Goal: Information Seeking & Learning: Learn about a topic

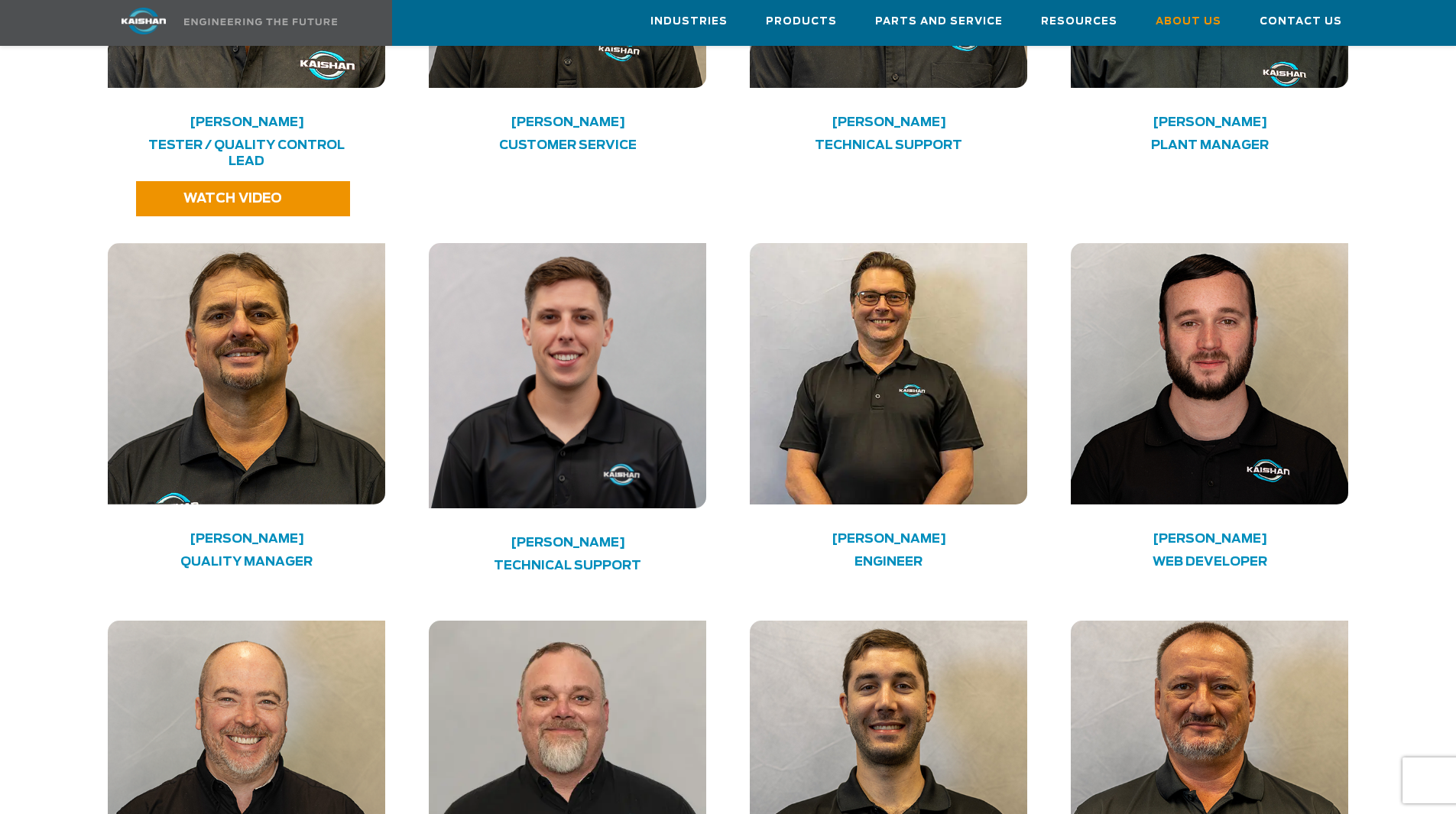
scroll to position [3821, 0]
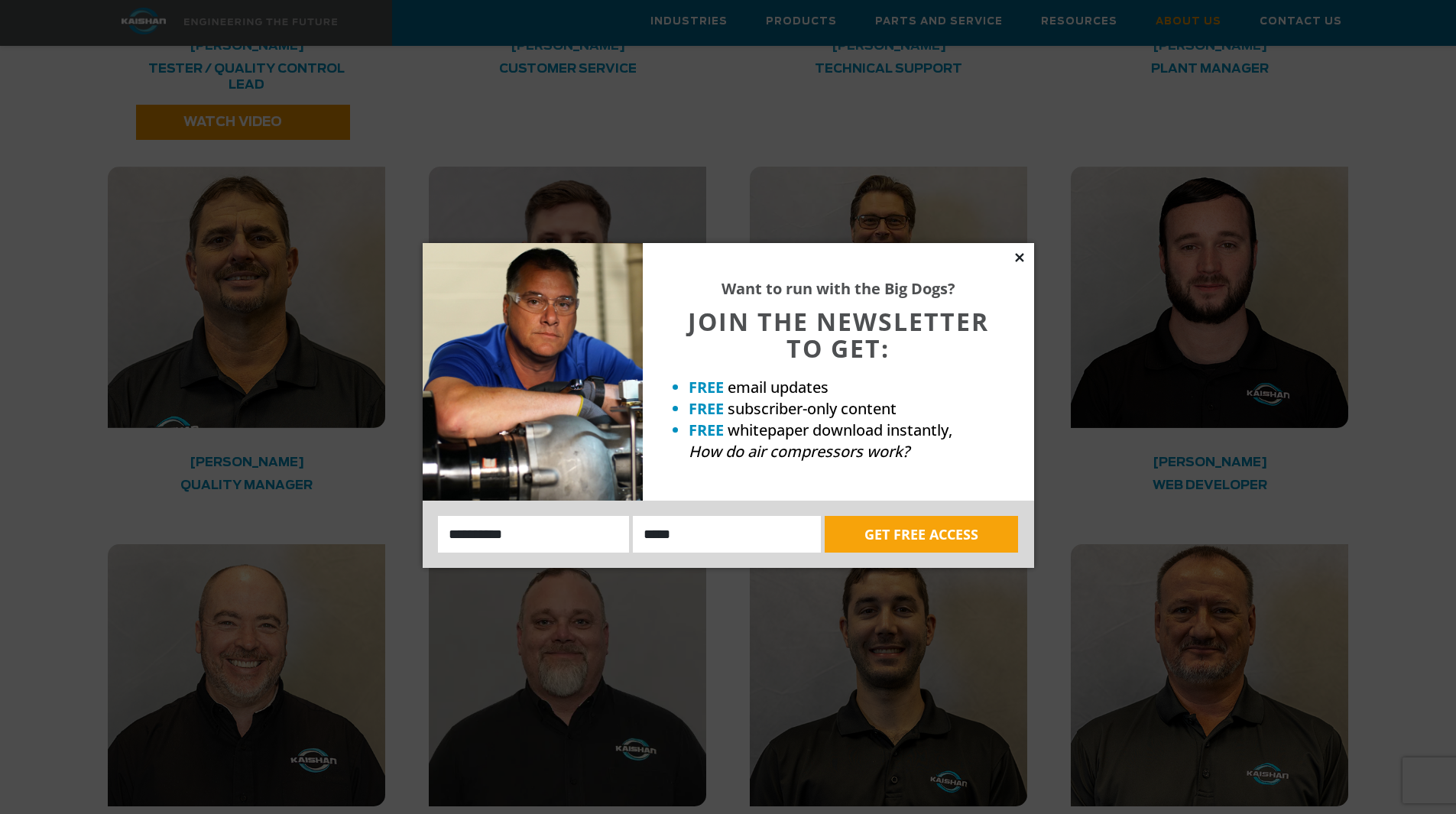
click at [1024, 256] on icon at bounding box center [1019, 258] width 13 height 13
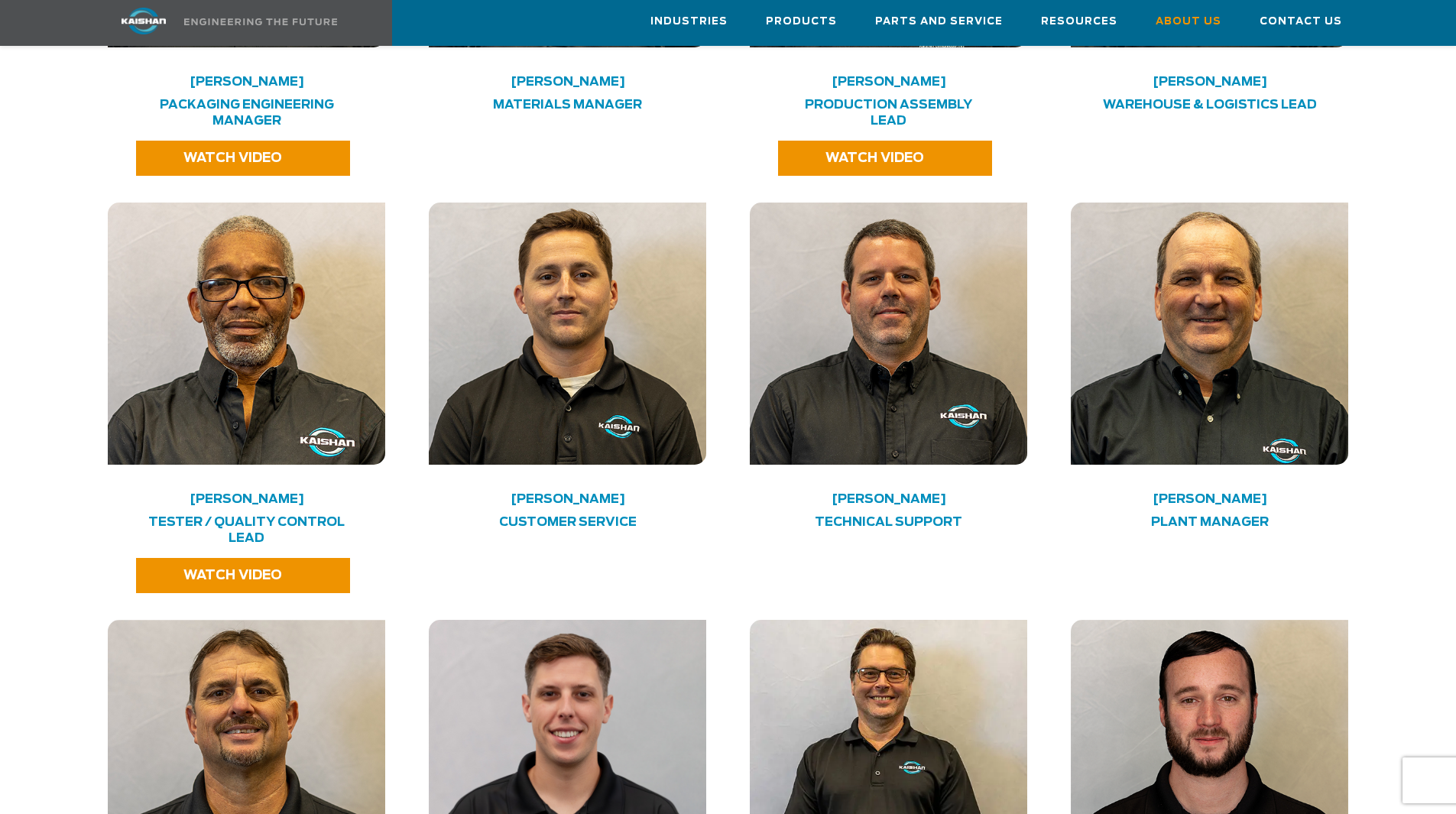
scroll to position [3369, 0]
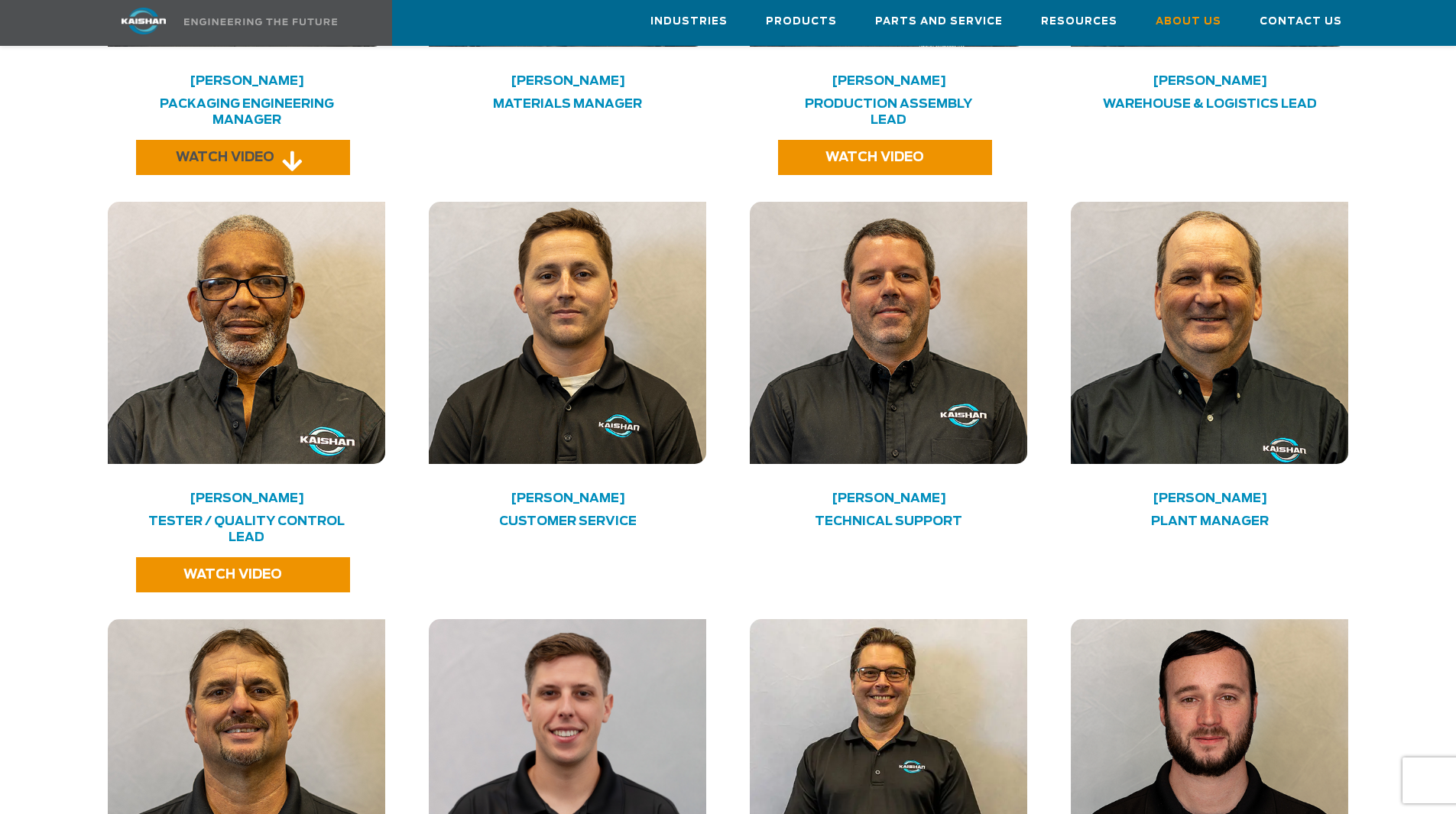
click at [243, 151] on span "WATCH VIDEO" at bounding box center [225, 157] width 98 height 13
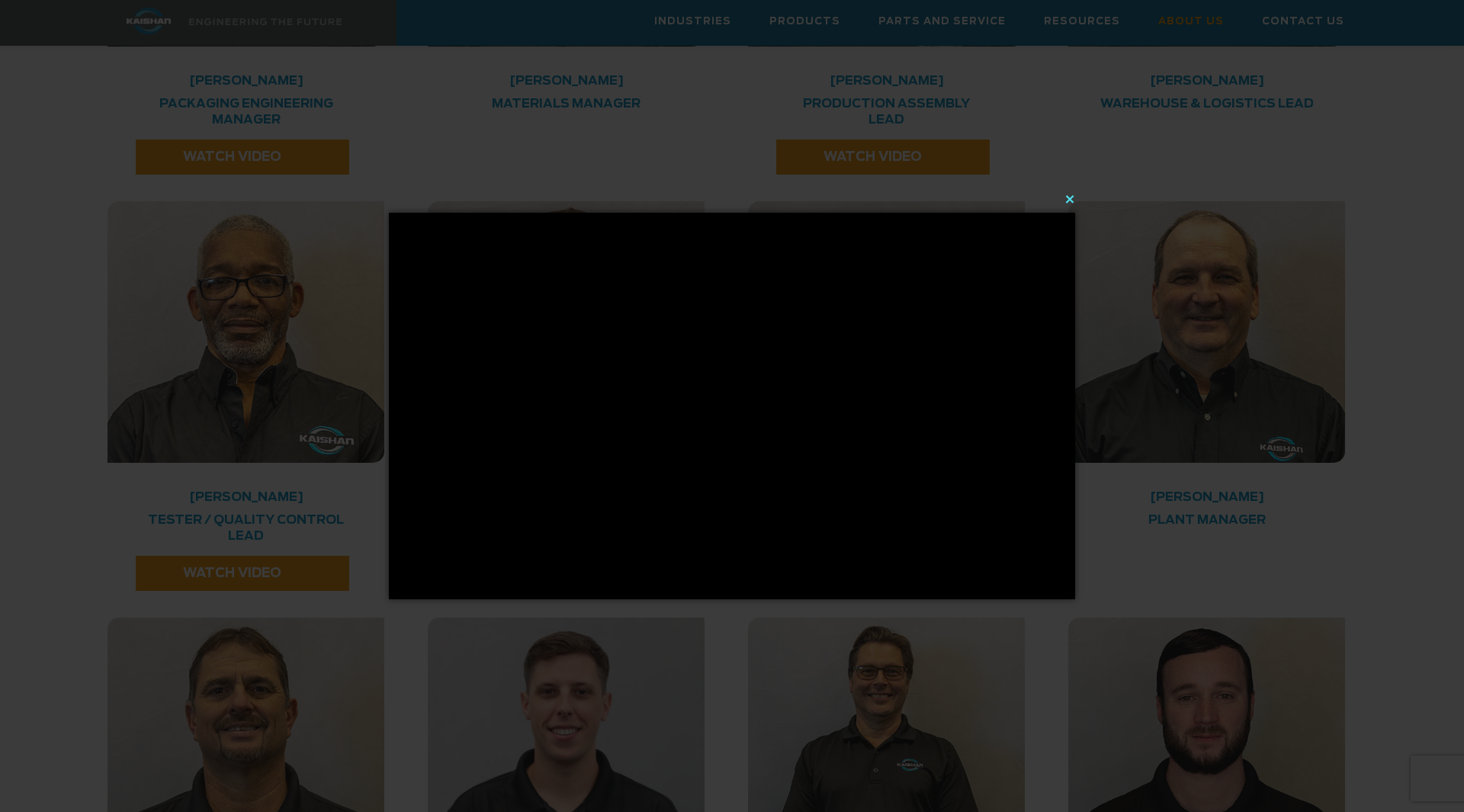
click at [1072, 200] on button "×" at bounding box center [737, 199] width 687 height 33
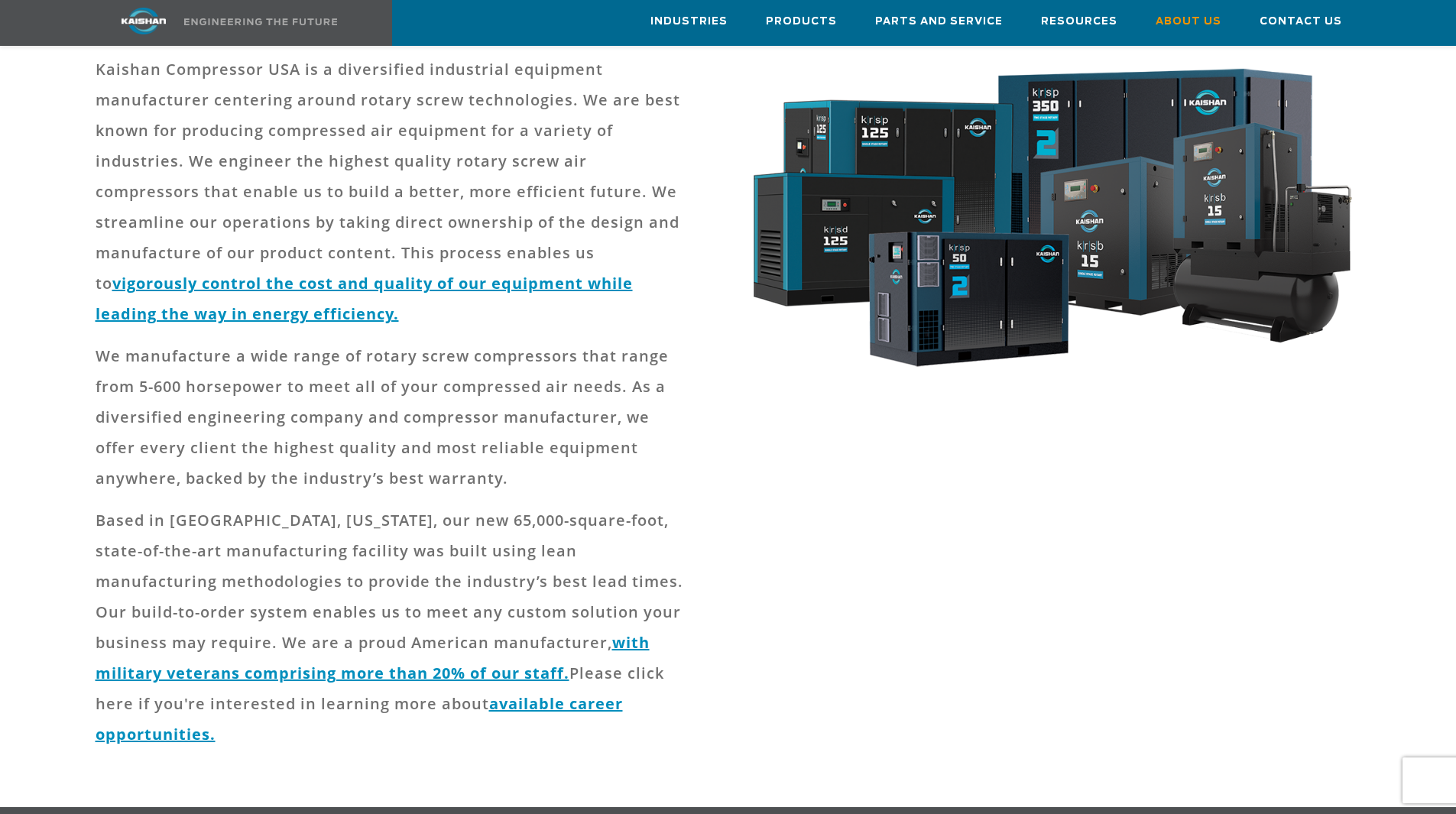
scroll to position [0, 0]
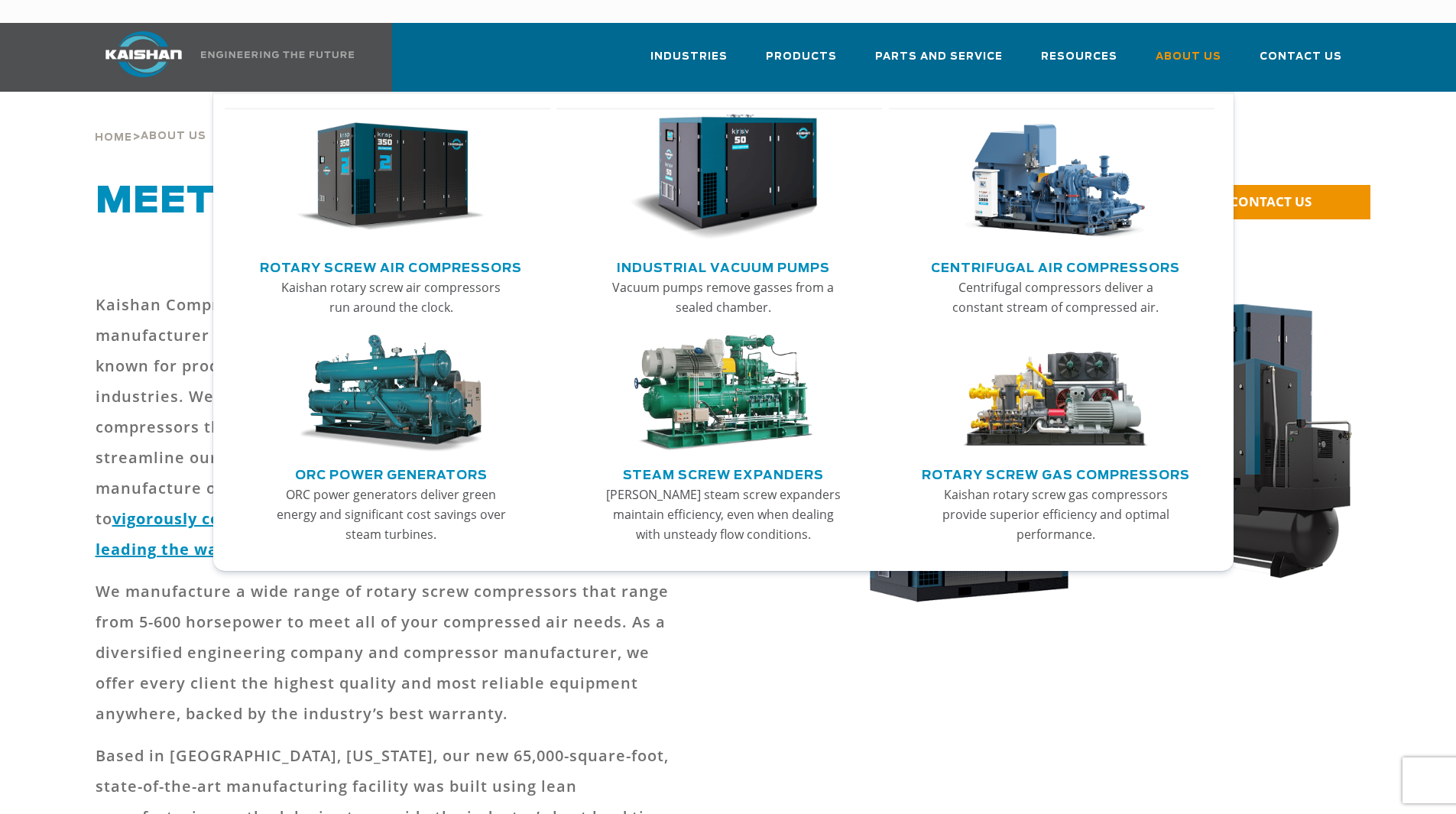
click at [744, 254] on link "Industrial Vacuum Pumps" at bounding box center [723, 265] width 213 height 23
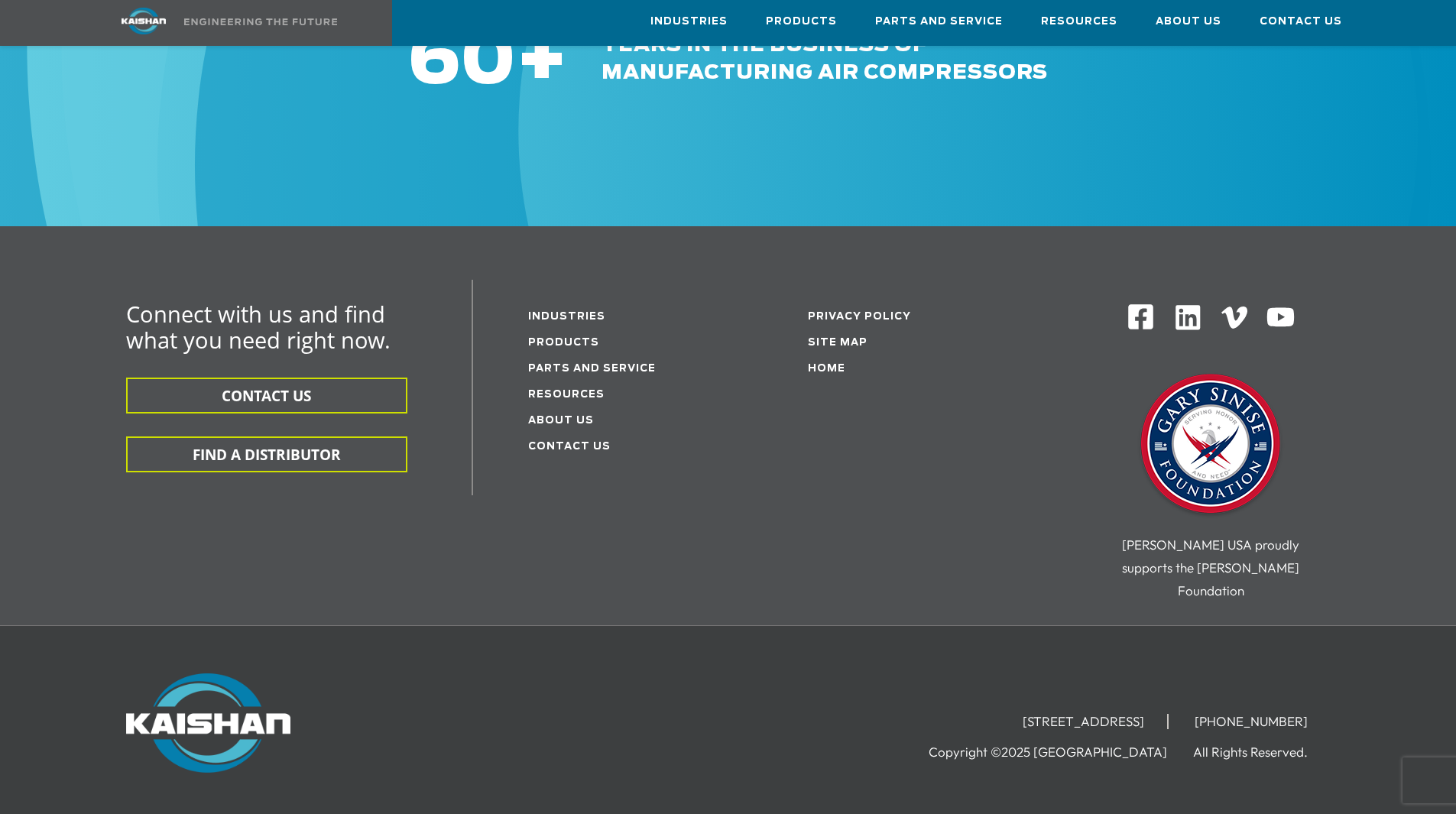
scroll to position [2665, 0]
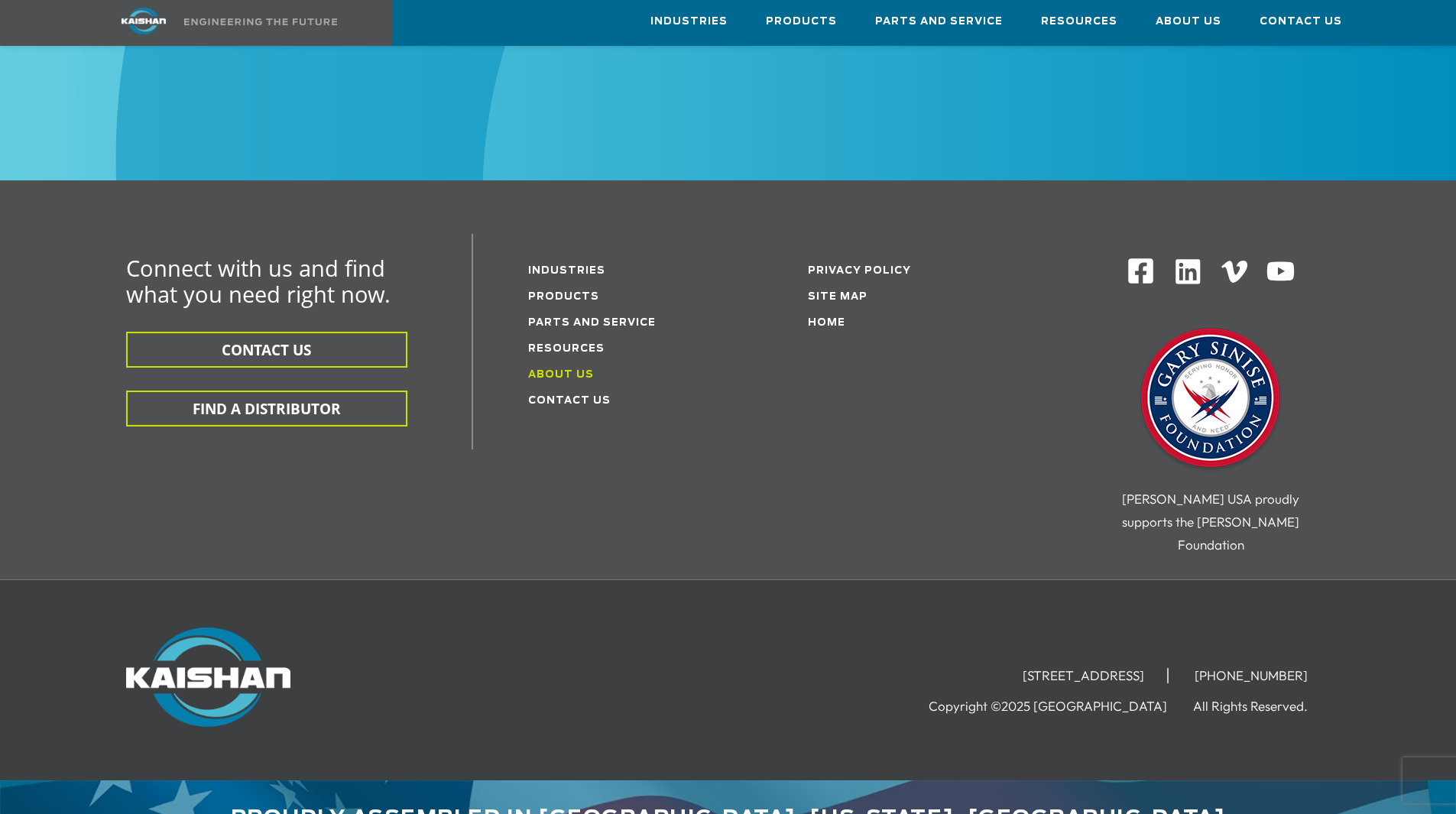
click at [564, 370] on link "About Us" at bounding box center [560, 375] width 66 height 10
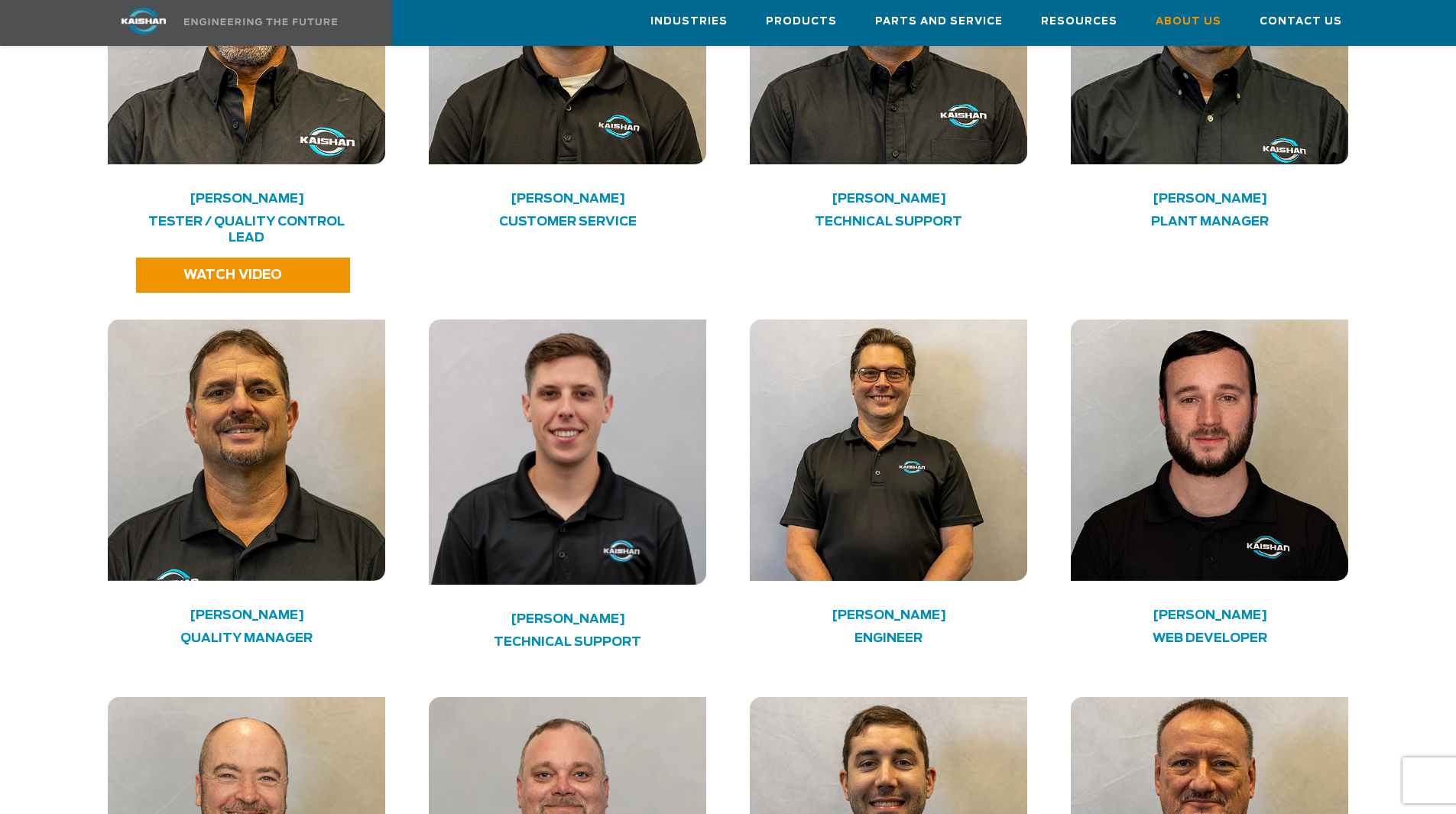
scroll to position [3592, 0]
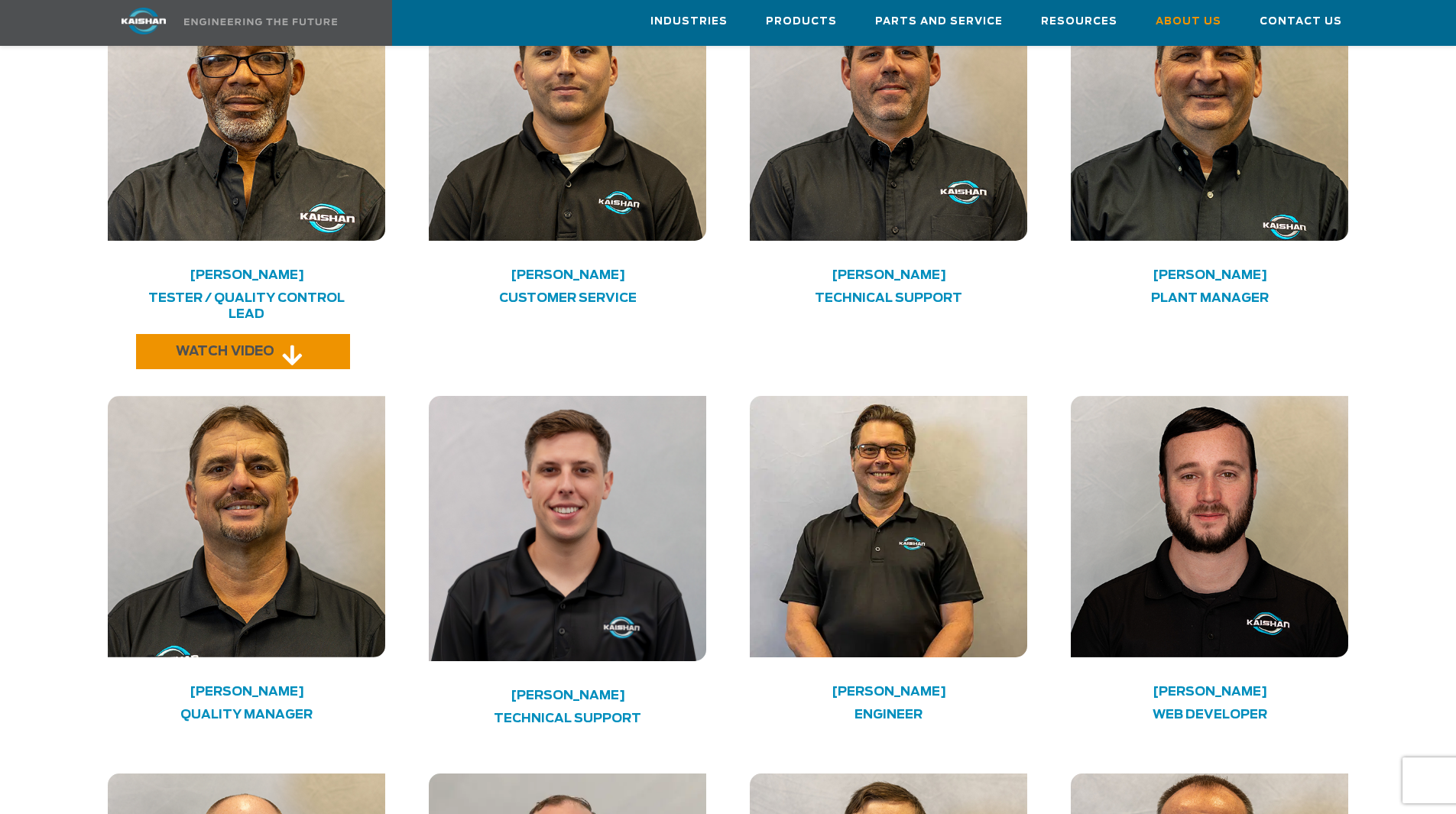
click at [257, 345] on span "WATCH VIDEO" at bounding box center [225, 351] width 98 height 13
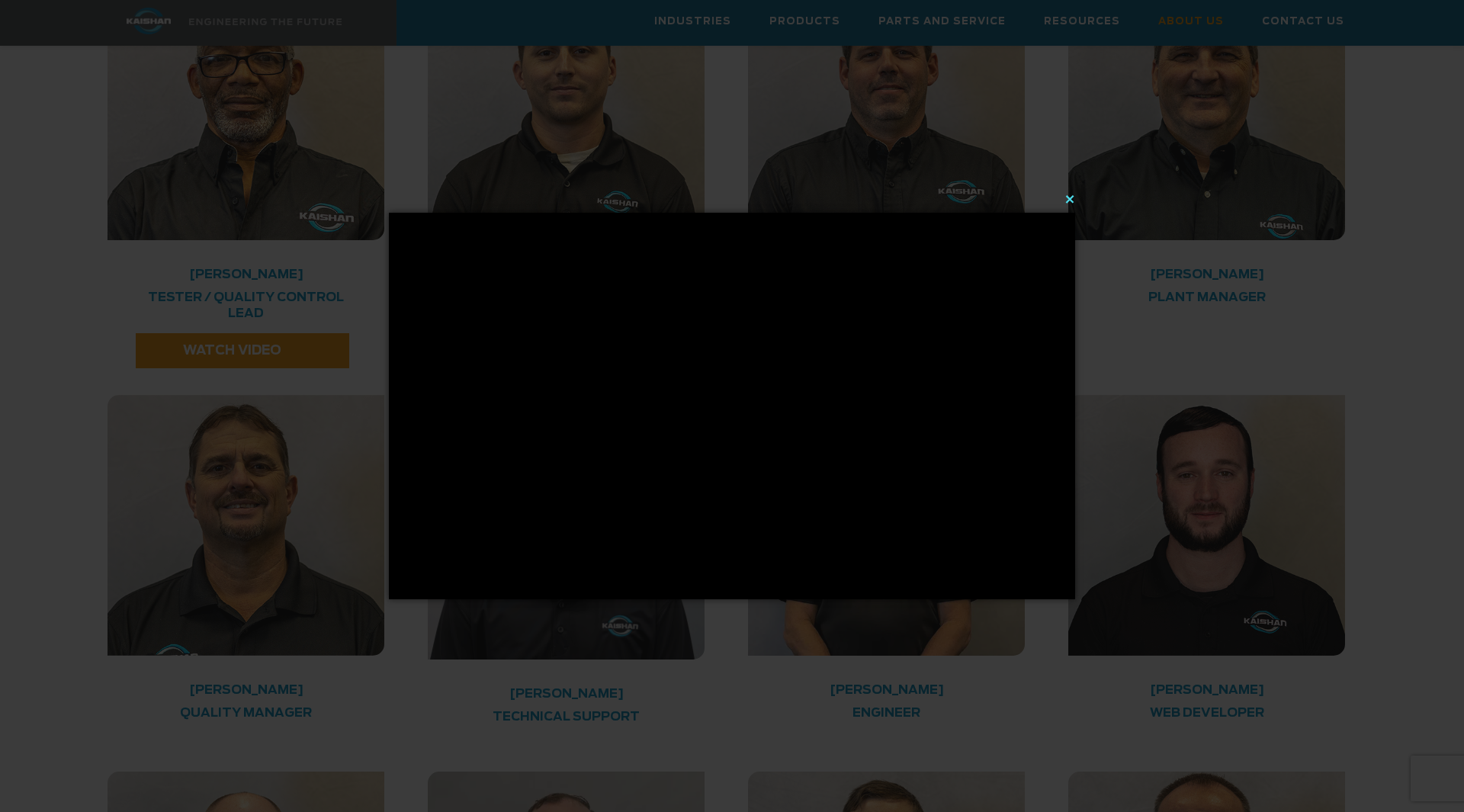
click at [1068, 196] on button "×" at bounding box center [737, 199] width 687 height 33
